Goal: Task Accomplishment & Management: Manage account settings

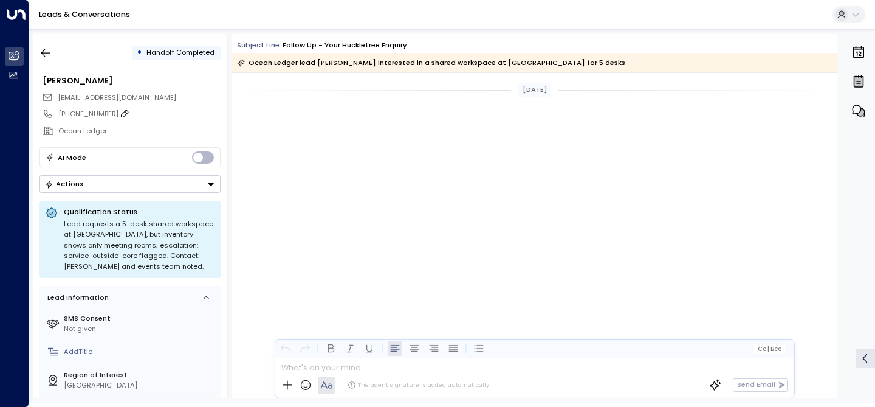
scroll to position [865, 0]
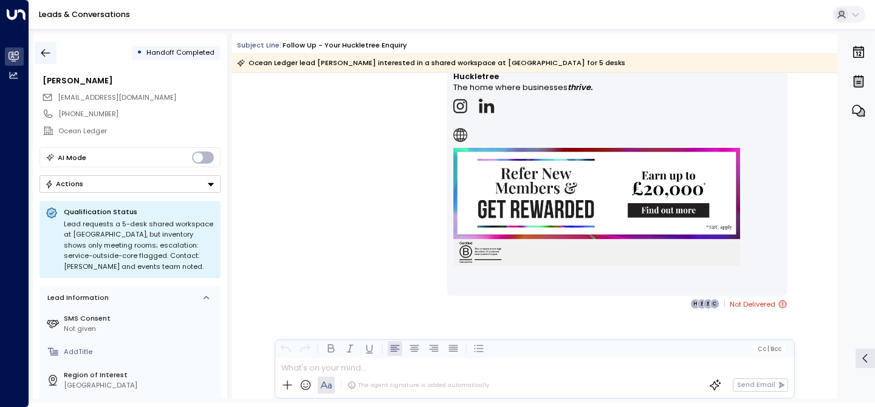
click at [41, 51] on icon "button" at bounding box center [46, 53] width 12 height 12
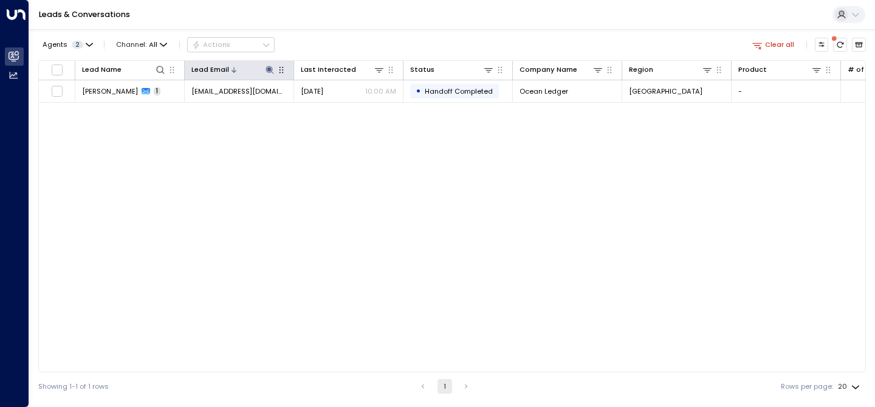
click at [271, 67] on icon at bounding box center [270, 70] width 8 height 8
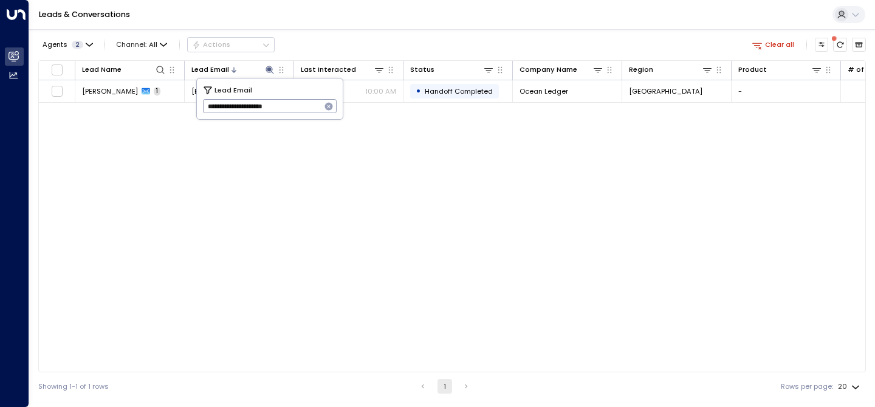
click at [332, 103] on icon "button" at bounding box center [329, 107] width 10 height 10
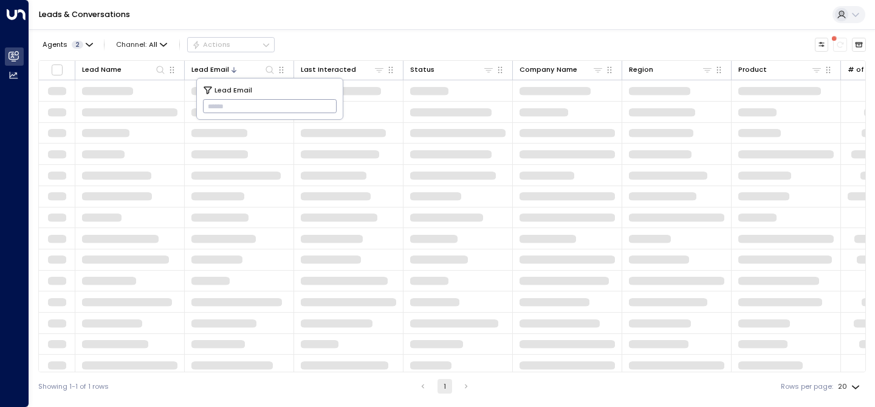
click at [270, 109] on input "text" at bounding box center [270, 107] width 134 height 20
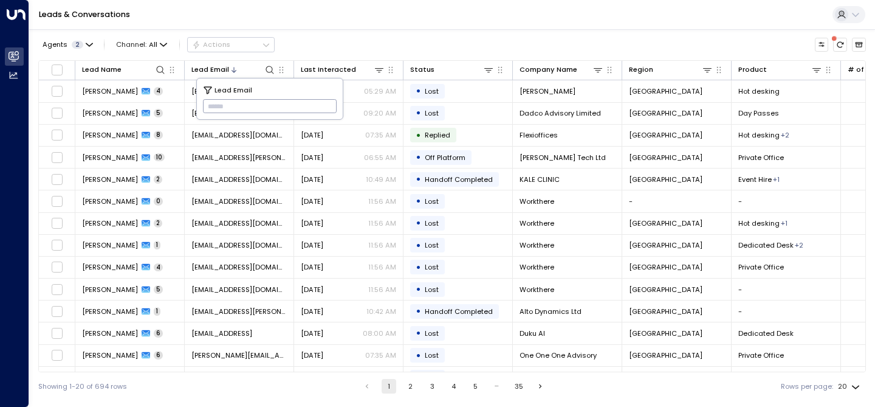
paste input "**********"
type input "**********"
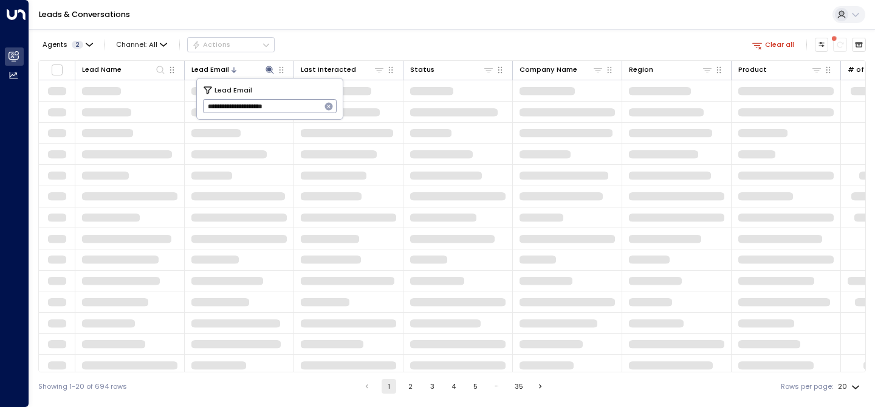
click at [426, 32] on div "Agents 2 Channel: All Actions Clear all Lead Name Lead Email Last Interacted St…" at bounding box center [452, 214] width 828 height 371
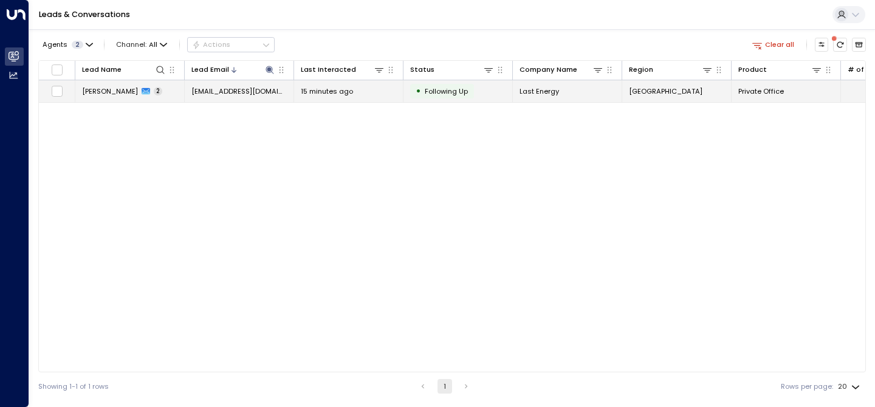
click at [112, 89] on span "[PERSON_NAME]" at bounding box center [110, 91] width 56 height 10
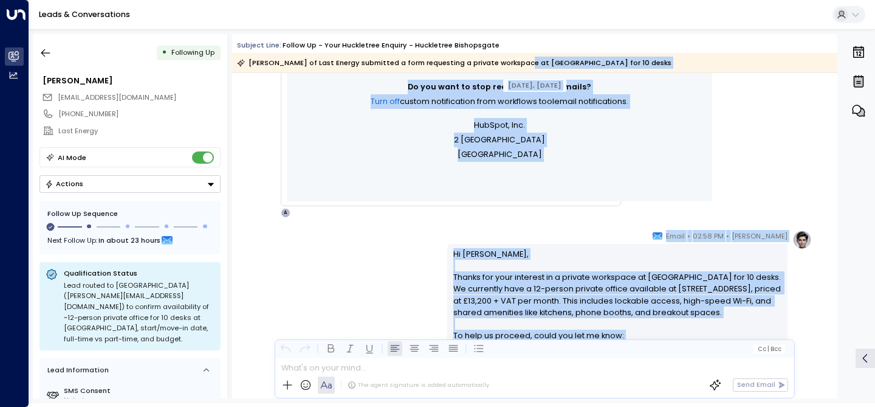
scroll to position [412, 0]
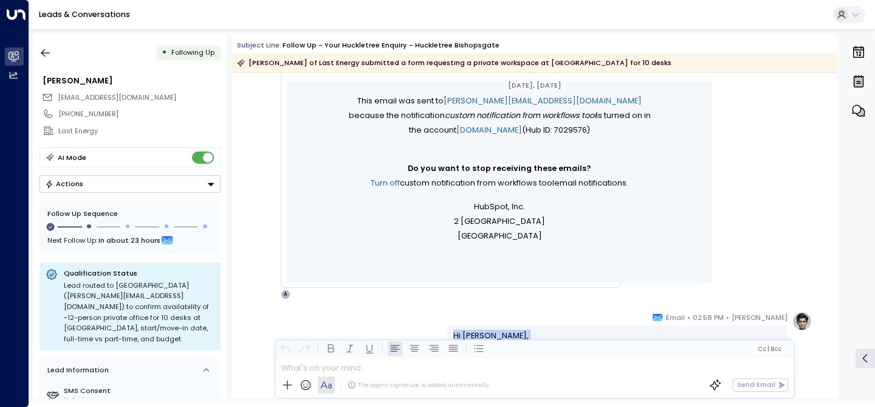
drag, startPoint x: 605, startPoint y: 313, endPoint x: 448, endPoint y: 318, distance: 156.9
copy div "Hi [PERSON_NAME], Thanks for your interest in a private workspace at [GEOGRAPHI…"
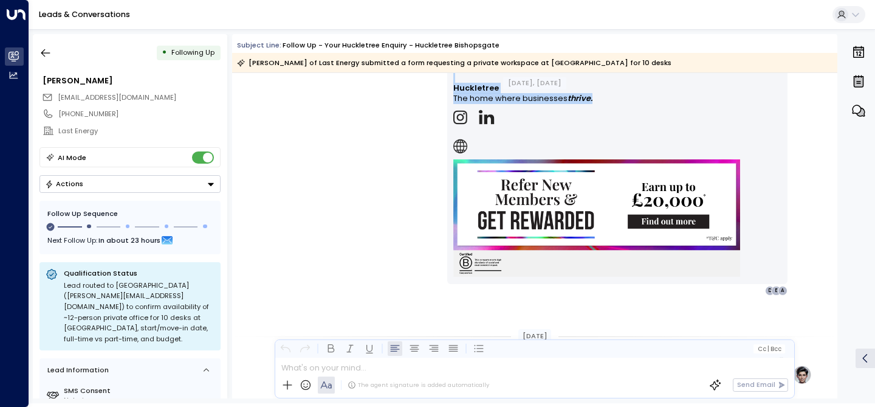
scroll to position [1030, 0]
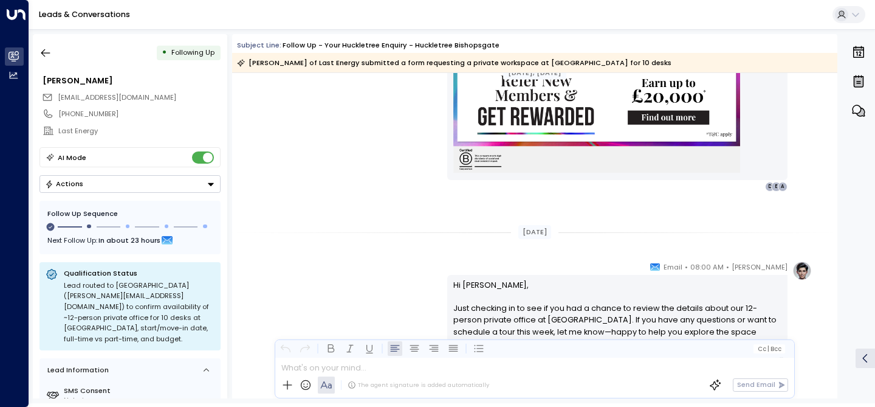
click at [413, 229] on div "[DATE]" at bounding box center [535, 232] width 606 height 14
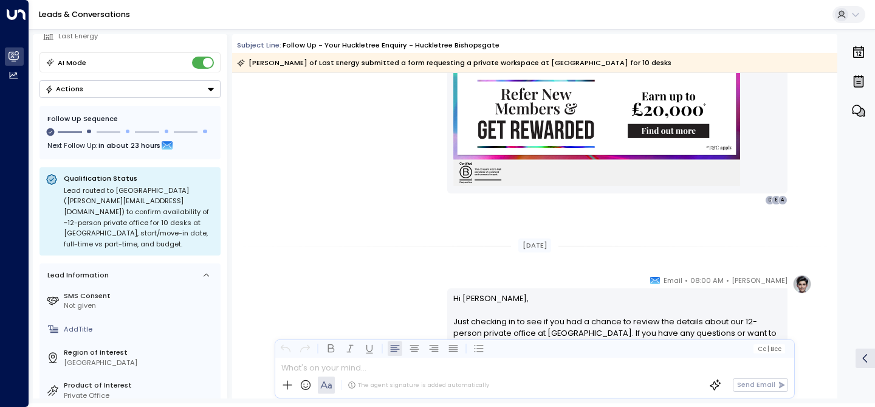
scroll to position [0, 0]
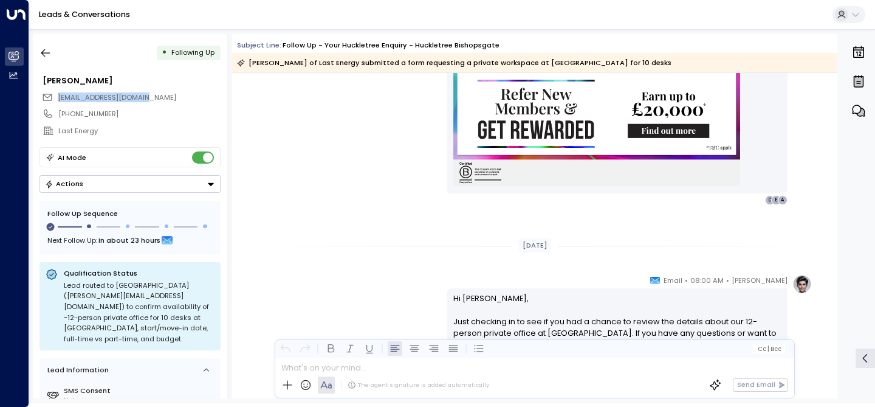
drag, startPoint x: 142, startPoint y: 98, endPoint x: 53, endPoint y: 92, distance: 88.4
click at [53, 92] on div "[EMAIL_ADDRESS][DOMAIN_NAME]" at bounding box center [131, 97] width 179 height 16
copy span "[EMAIL_ADDRESS][DOMAIN_NAME]"
click at [142, 178] on button "Actions" at bounding box center [130, 184] width 181 height 18
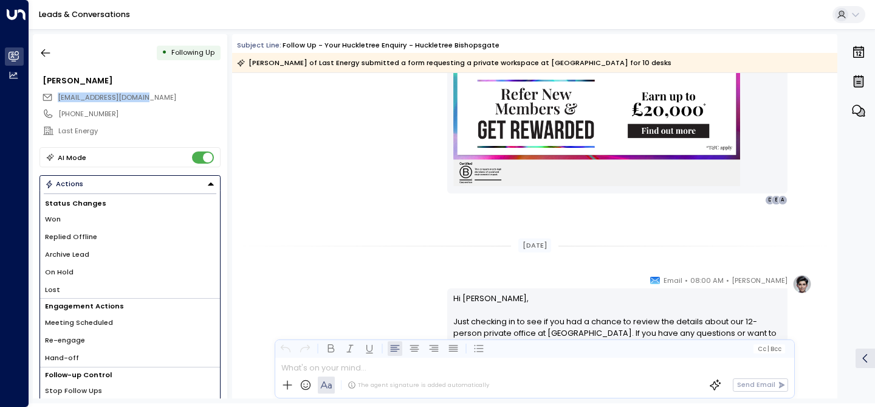
click at [142, 178] on button "Actions" at bounding box center [130, 184] width 181 height 18
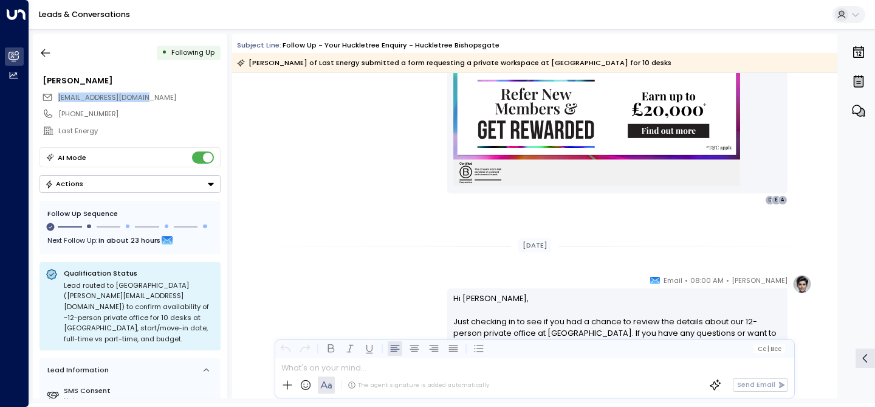
click at [120, 190] on button "Actions" at bounding box center [130, 184] width 181 height 18
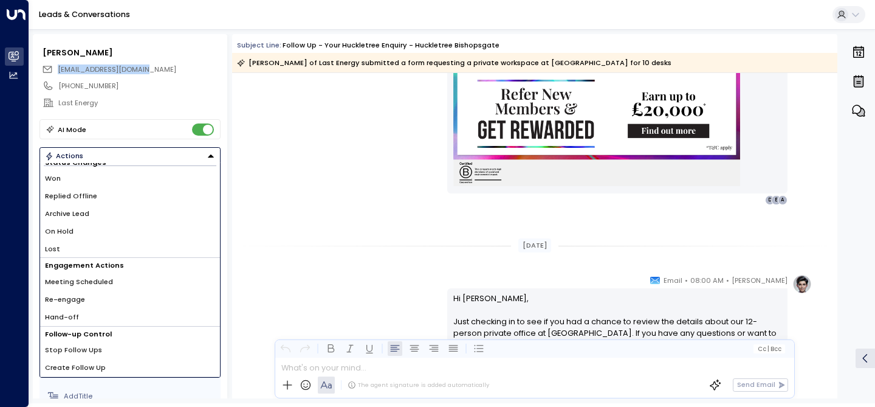
scroll to position [35, 0]
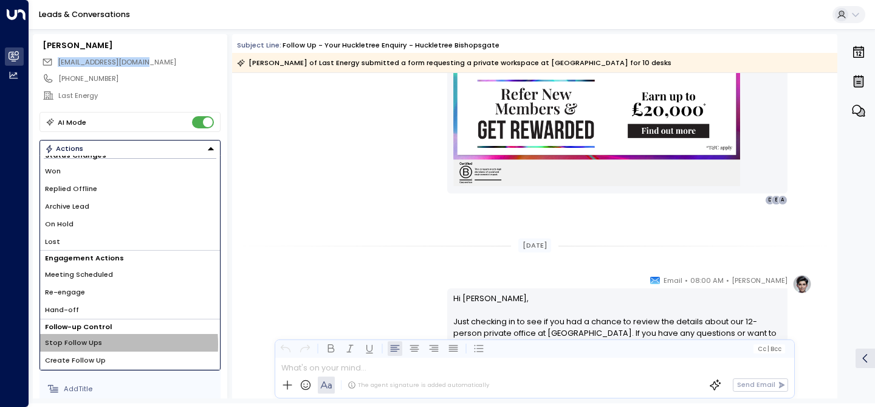
click at [68, 344] on span "Stop Follow Ups" at bounding box center [73, 342] width 57 height 10
